Goal: Check status

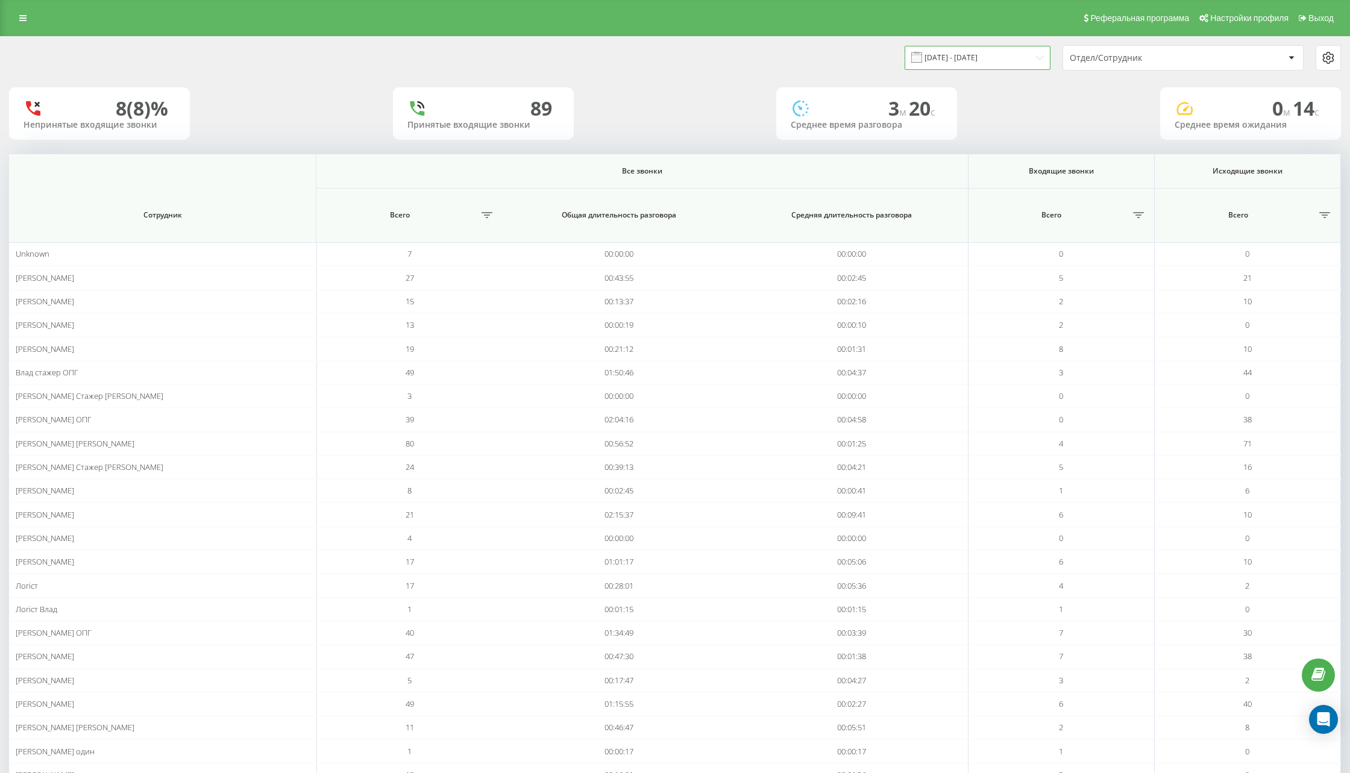
click at [973, 67] on input "[DATE] - [DATE]" at bounding box center [978, 58] width 146 height 24
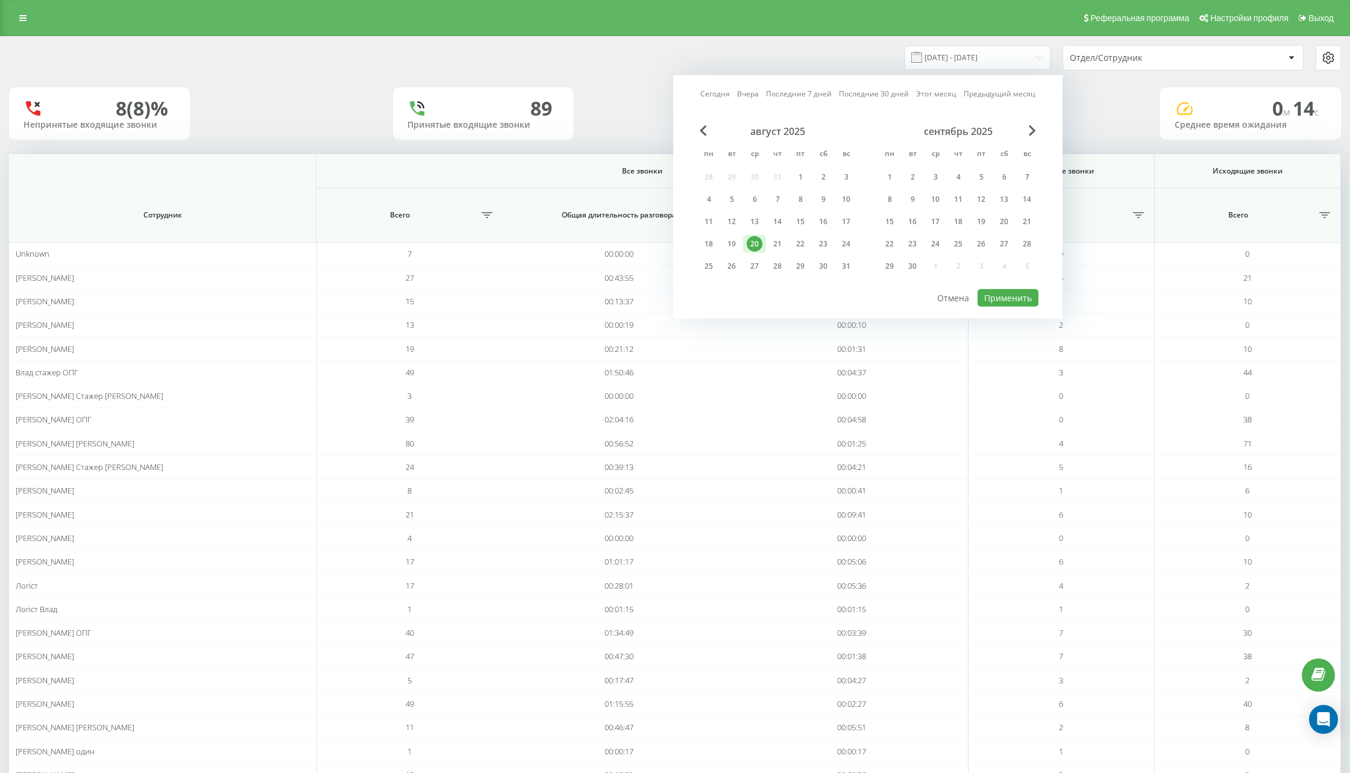
click at [715, 96] on link "Сегодня" at bounding box center [715, 93] width 30 height 11
click at [997, 289] on button "Применить" at bounding box center [1008, 297] width 61 height 17
type input "21.08.2025 - 21.08.2025"
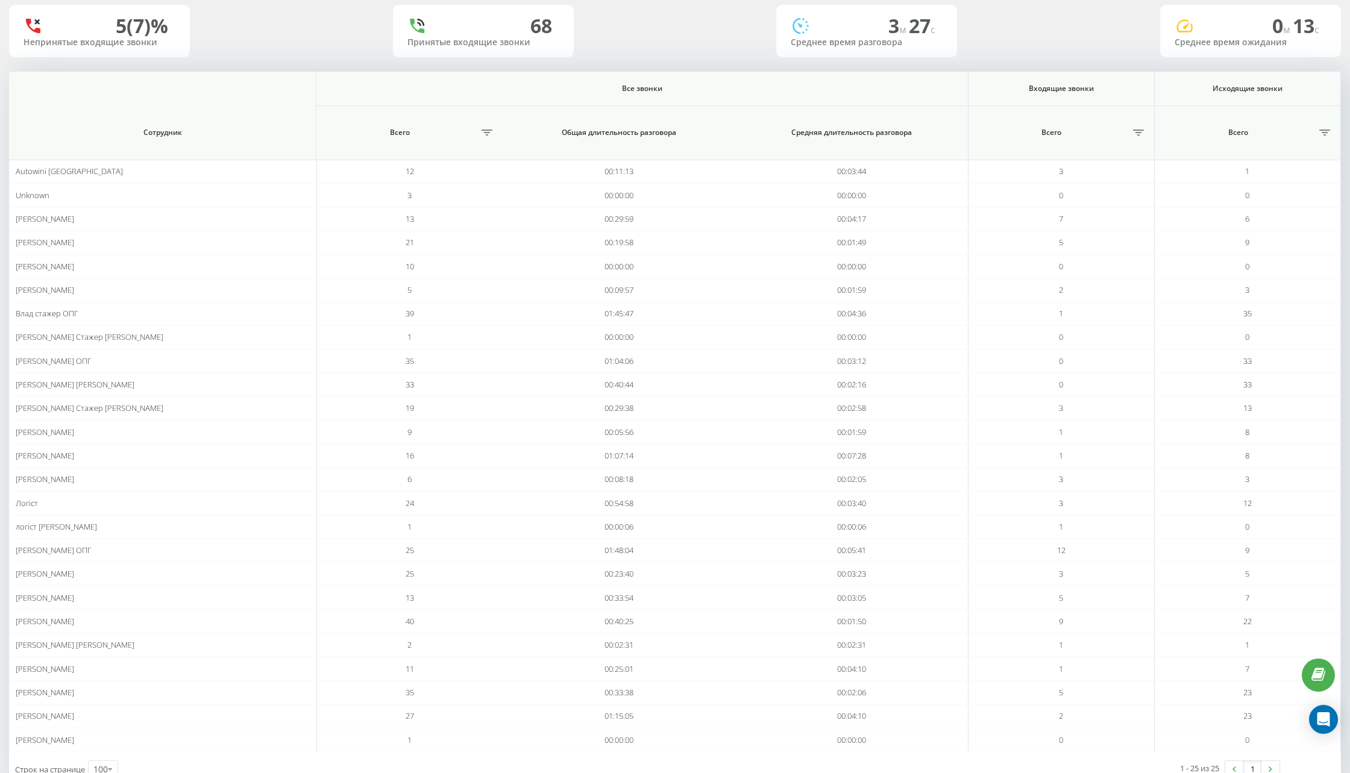
scroll to position [111, 0]
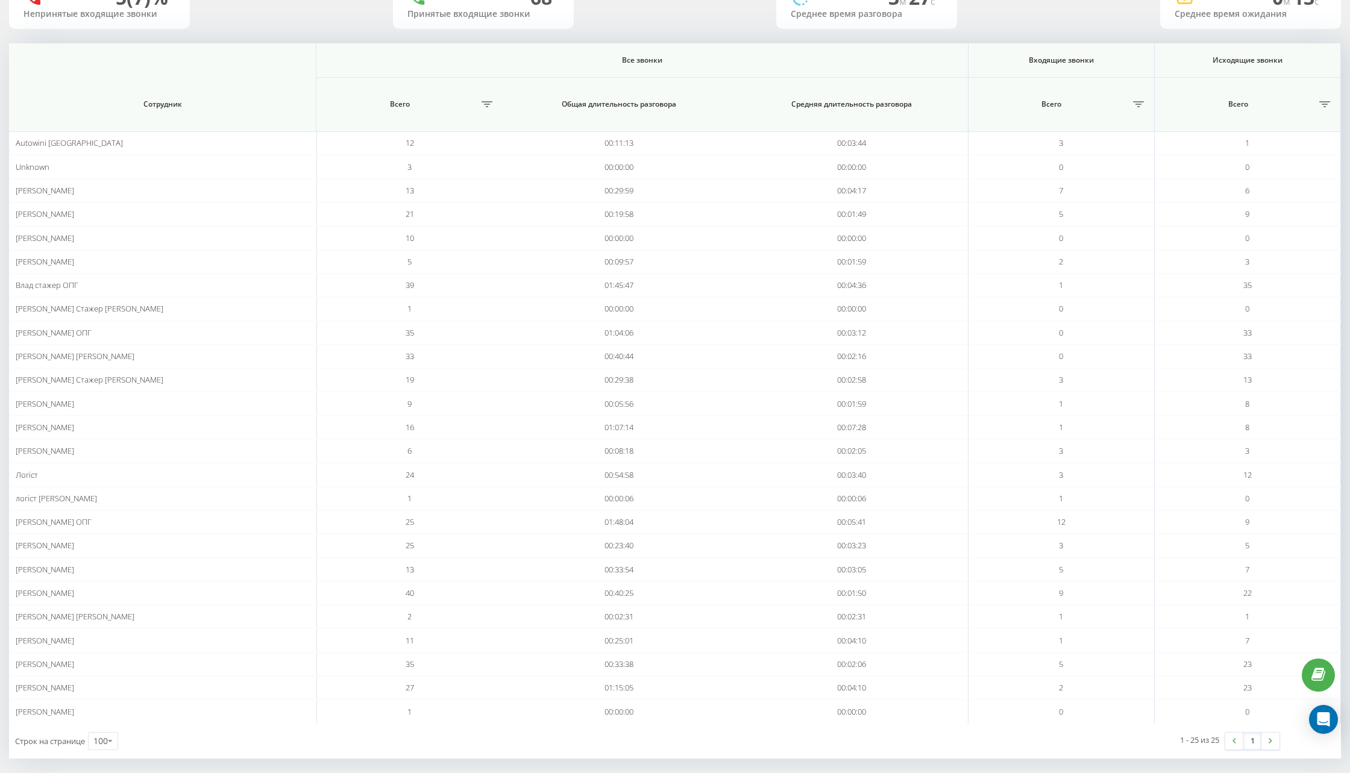
click at [11, 50] on th at bounding box center [162, 60] width 307 height 34
